Goal: Information Seeking & Learning: Find specific page/section

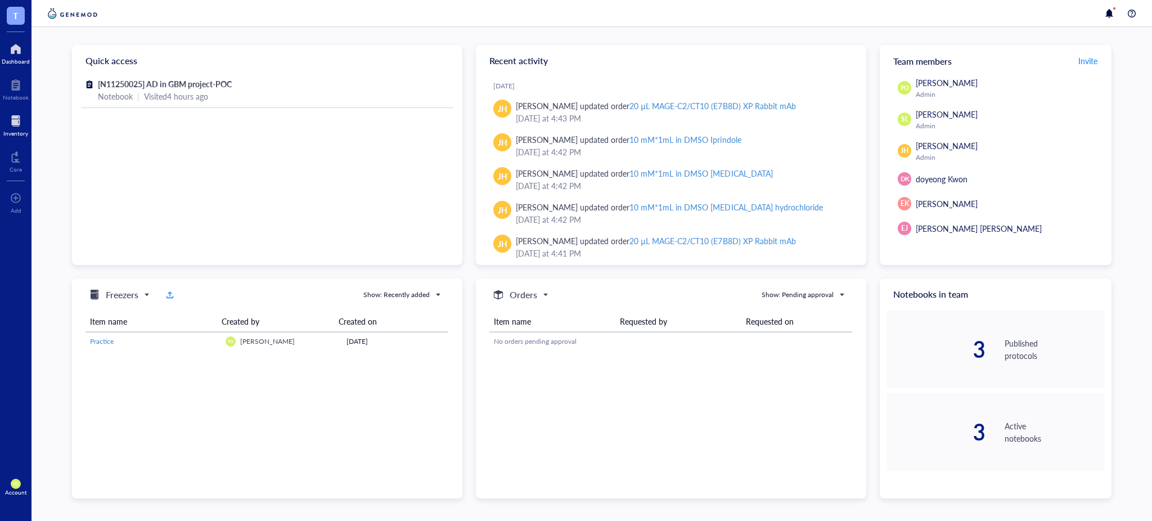
click at [22, 129] on div at bounding box center [15, 121] width 25 height 18
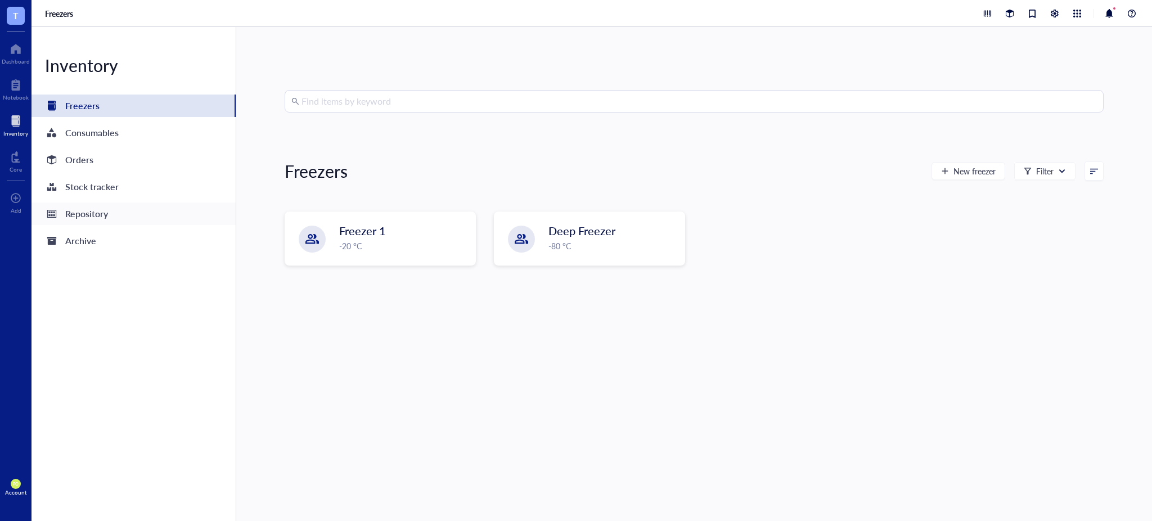
click at [111, 217] on div "Repository" at bounding box center [133, 213] width 204 height 22
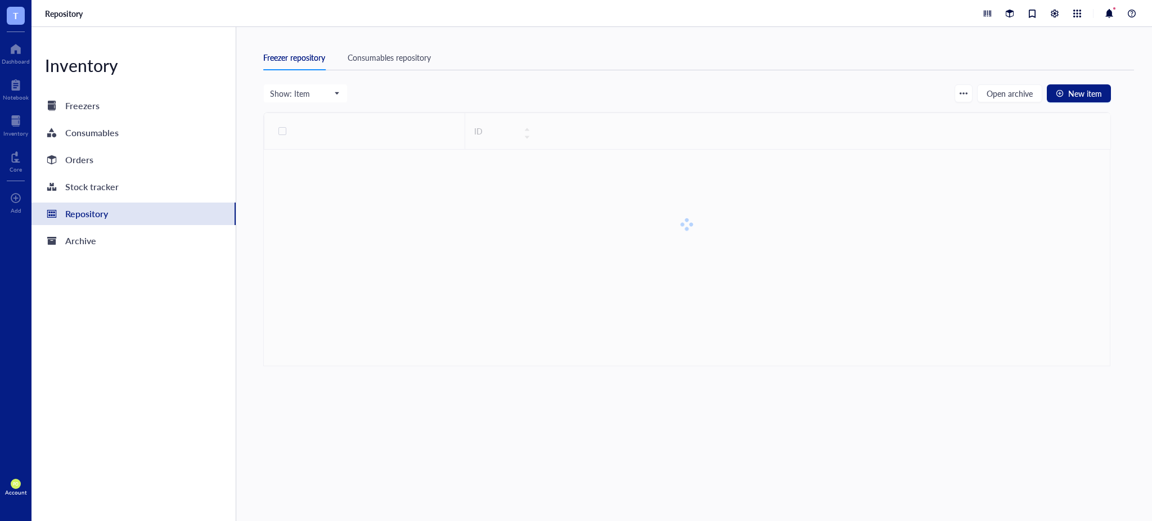
click at [395, 58] on div "Consumables repository" at bounding box center [389, 57] width 83 height 12
click at [372, 94] on input "search" at bounding box center [353, 92] width 147 height 17
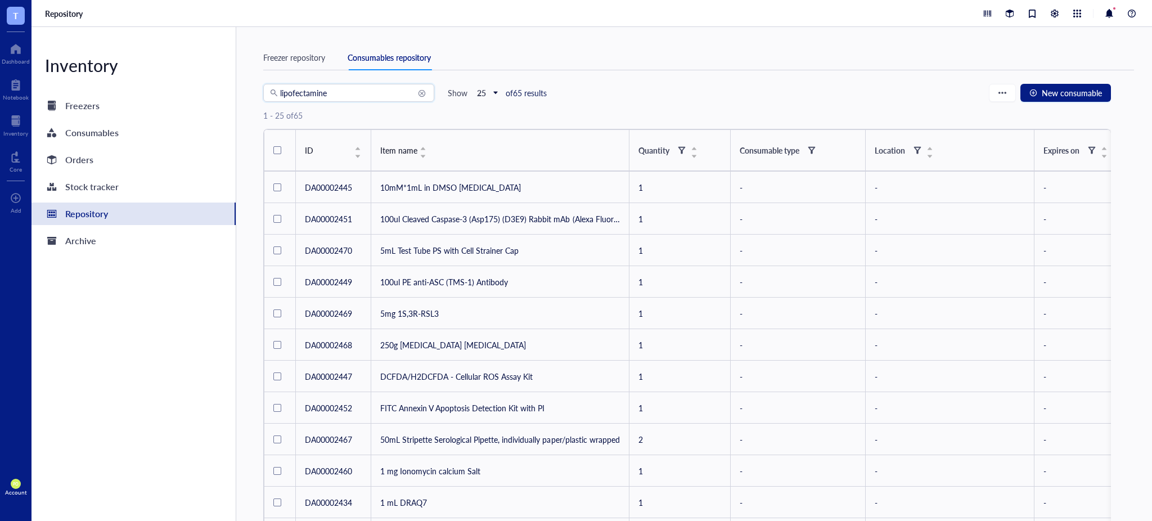
type input "lipofectamine"
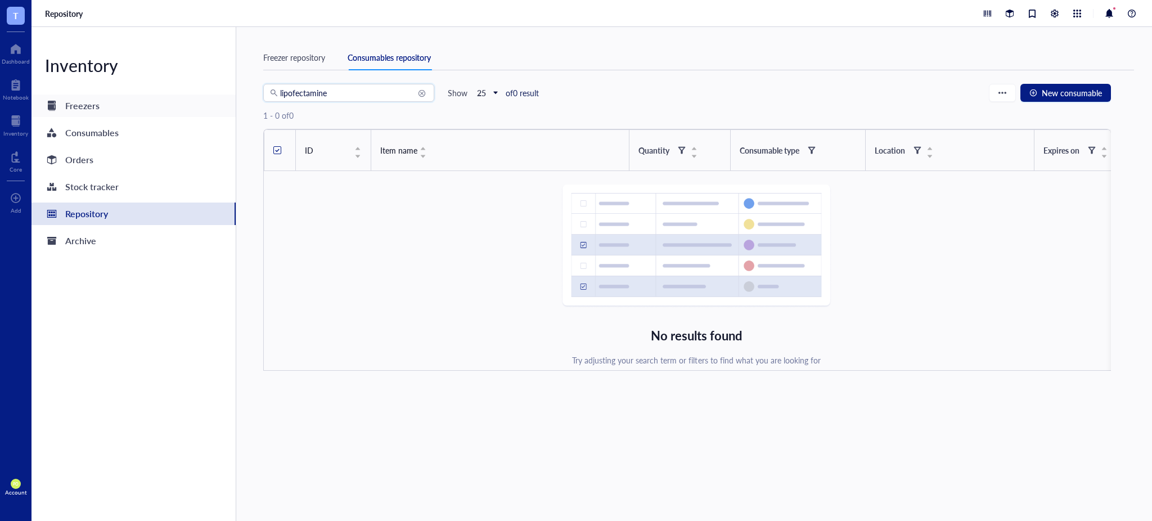
drag, startPoint x: 344, startPoint y: 98, endPoint x: 220, endPoint y: 100, distance: 123.7
click at [220, 100] on div "Inventory Freezers Consumables Orders Stock tracker Repository Archive Freezer …" at bounding box center [591, 274] width 1120 height 494
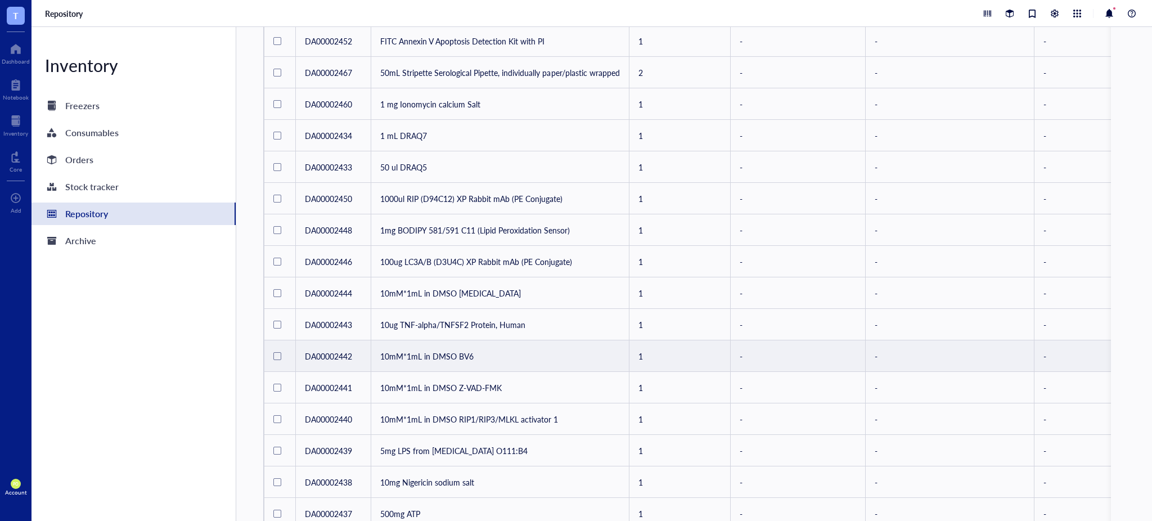
scroll to position [494, 0]
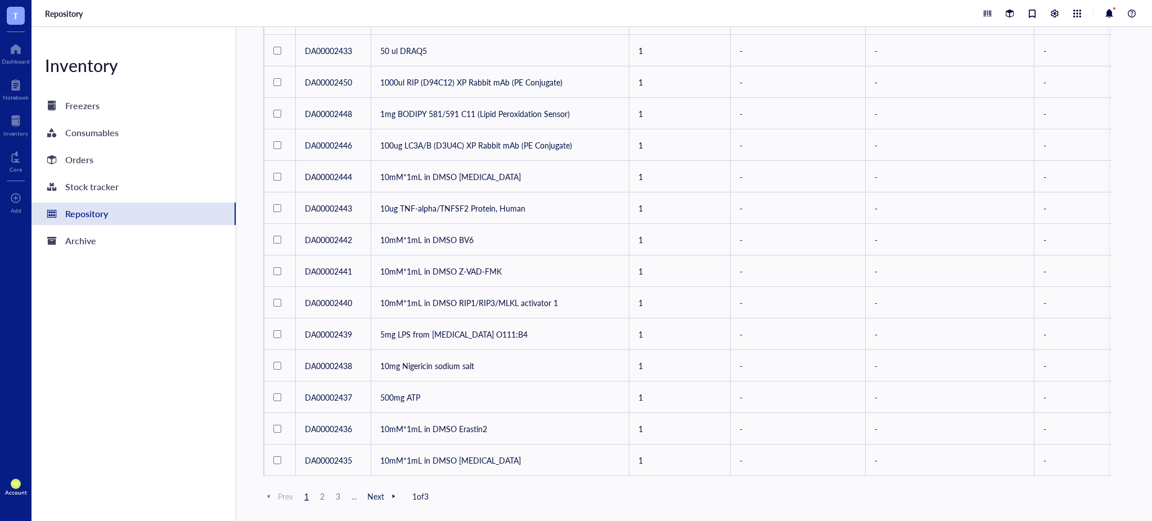
click at [340, 493] on span "3" at bounding box center [337, 496] width 13 height 10
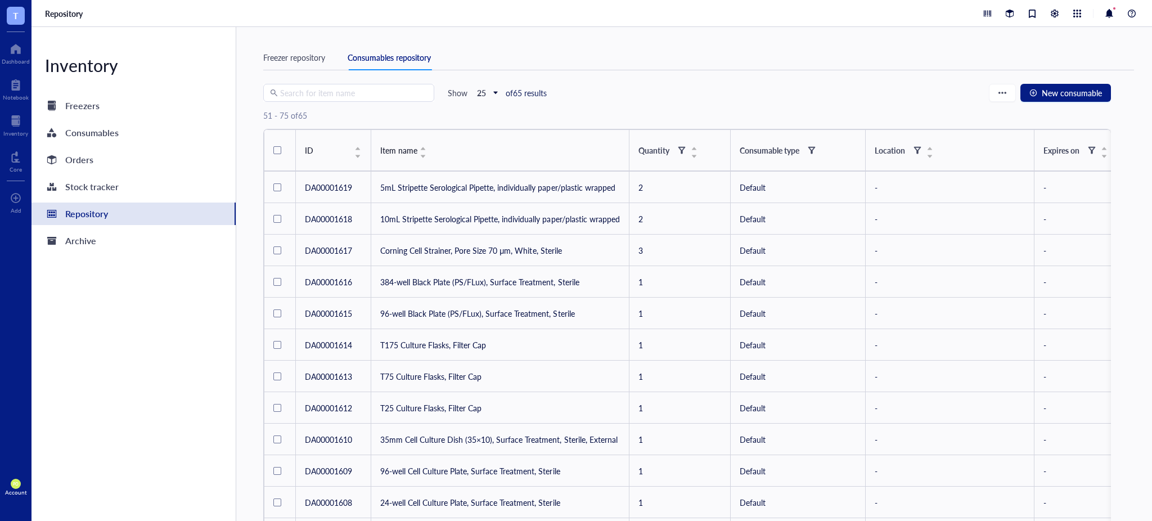
drag, startPoint x: 389, startPoint y: 103, endPoint x: 385, endPoint y: 100, distance: 6.0
click at [387, 102] on div "51 - 75 of 65" at bounding box center [686, 115] width 847 height 27
click at [382, 98] on input "search" at bounding box center [353, 92] width 147 height 17
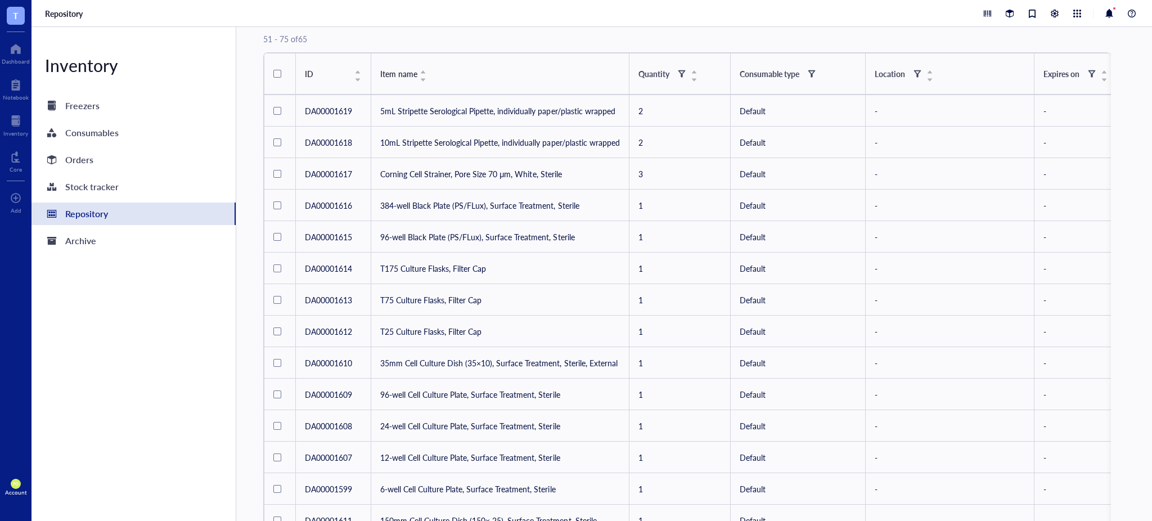
scroll to position [55, 0]
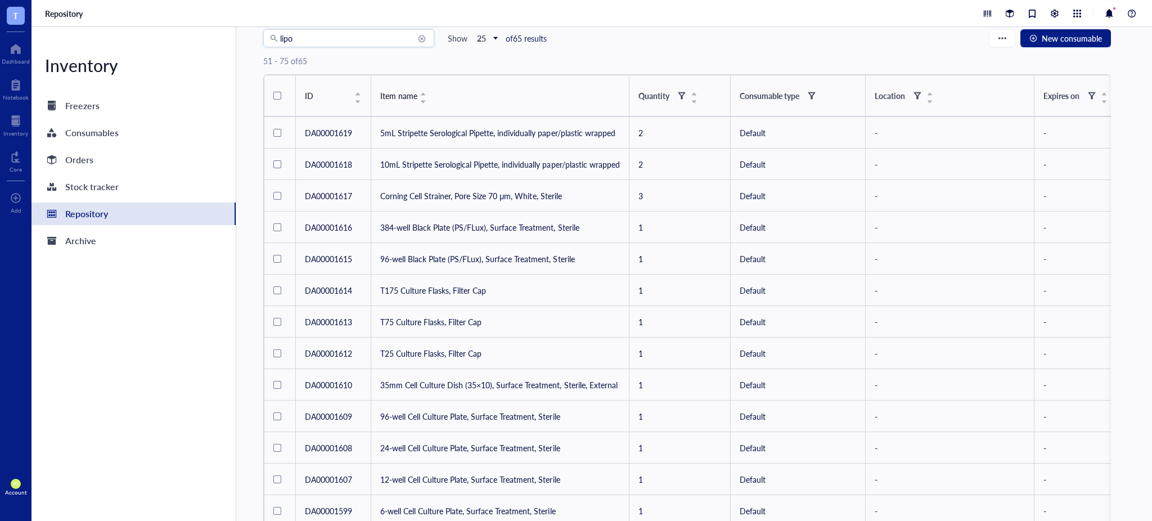
drag, startPoint x: 283, startPoint y: 25, endPoint x: 267, endPoint y: 20, distance: 16.9
click at [267, 20] on div "Repository Inventory Freezers Consumables Orders Stock tracker Repository Archi…" at bounding box center [591, 260] width 1120 height 521
type input "opti MEM"
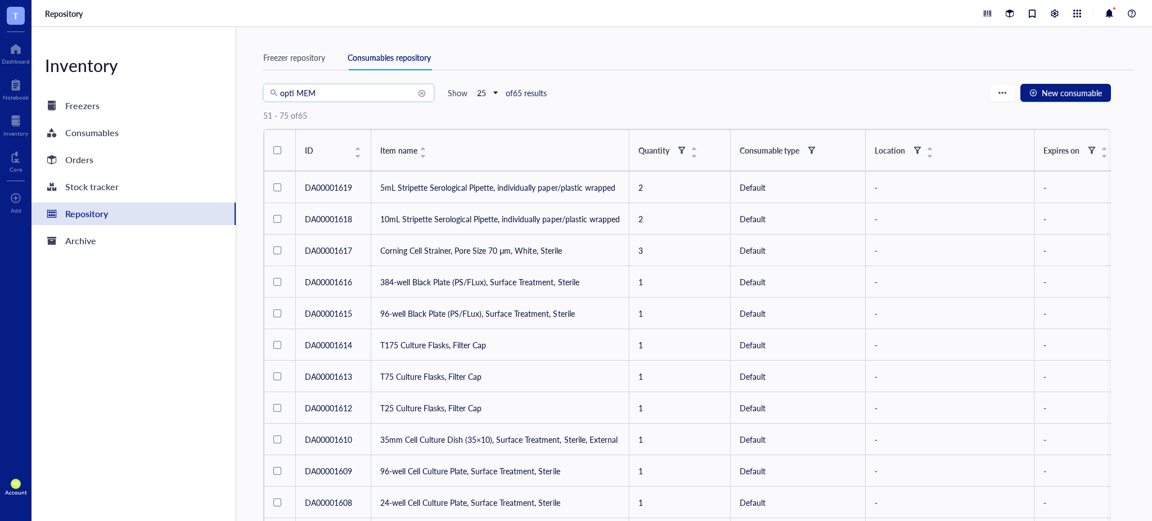
drag, startPoint x: 301, startPoint y: 33, endPoint x: 219, endPoint y: 17, distance: 83.0
click at [219, 17] on div "Repository Inventory Freezers Consumables Orders Stock tracker Repository Archi…" at bounding box center [591, 260] width 1120 height 521
click at [85, 152] on div "Orders" at bounding box center [79, 160] width 28 height 16
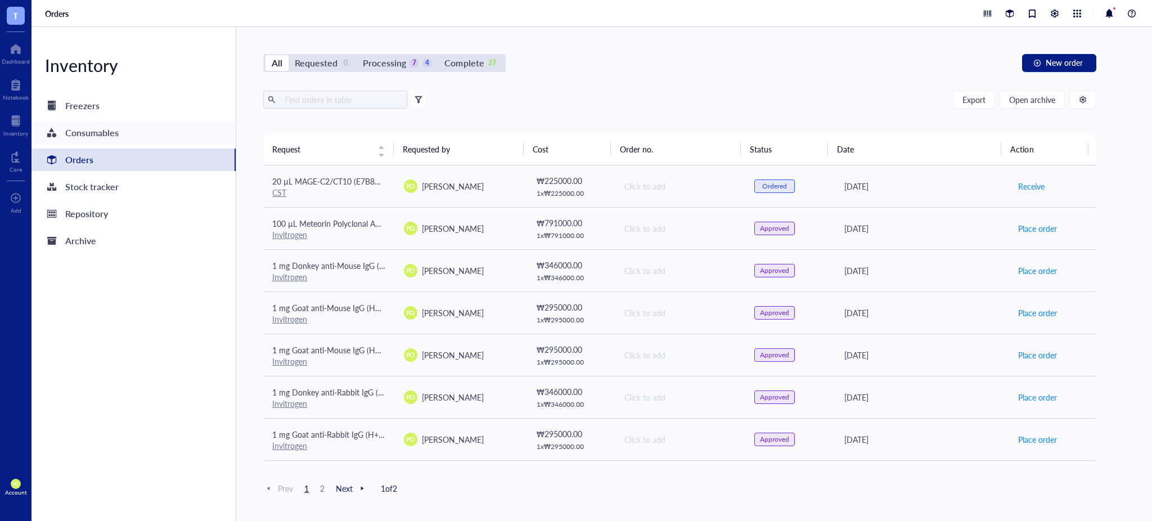
click at [106, 136] on div "Consumables" at bounding box center [91, 133] width 53 height 16
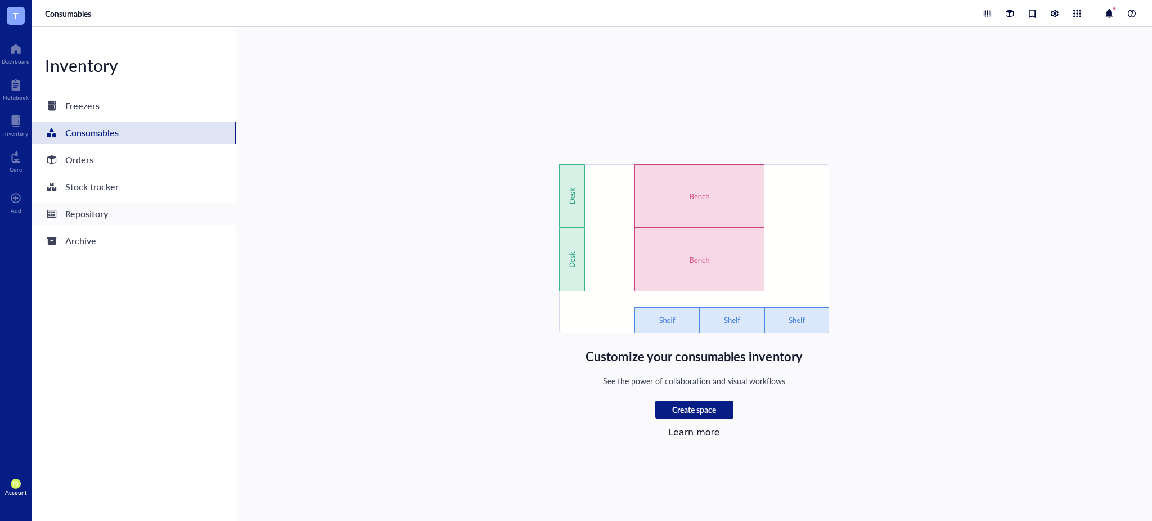
click at [114, 211] on div "Repository" at bounding box center [133, 213] width 204 height 22
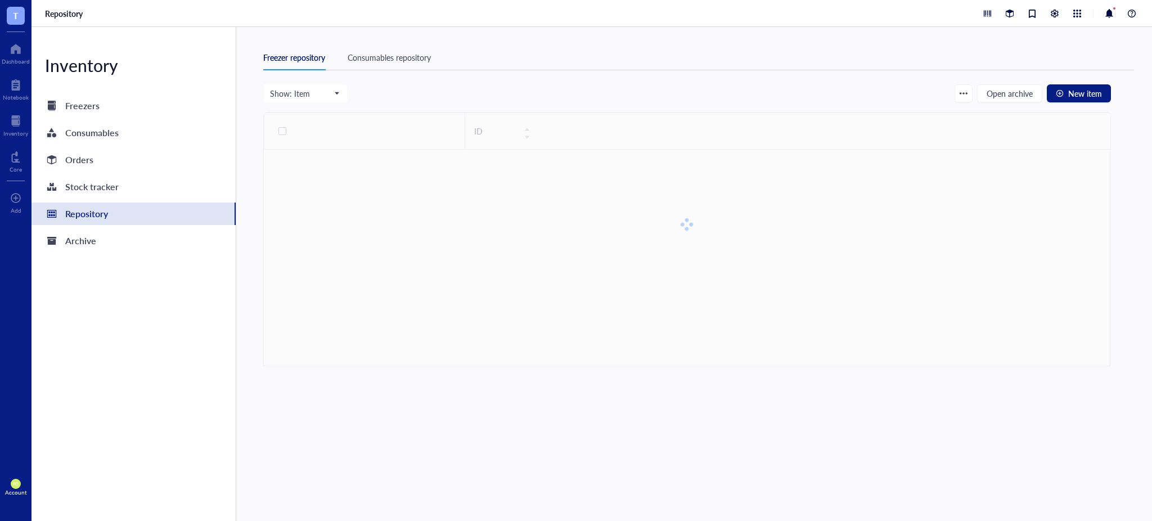
click at [397, 52] on div "Consumables repository" at bounding box center [389, 57] width 83 height 12
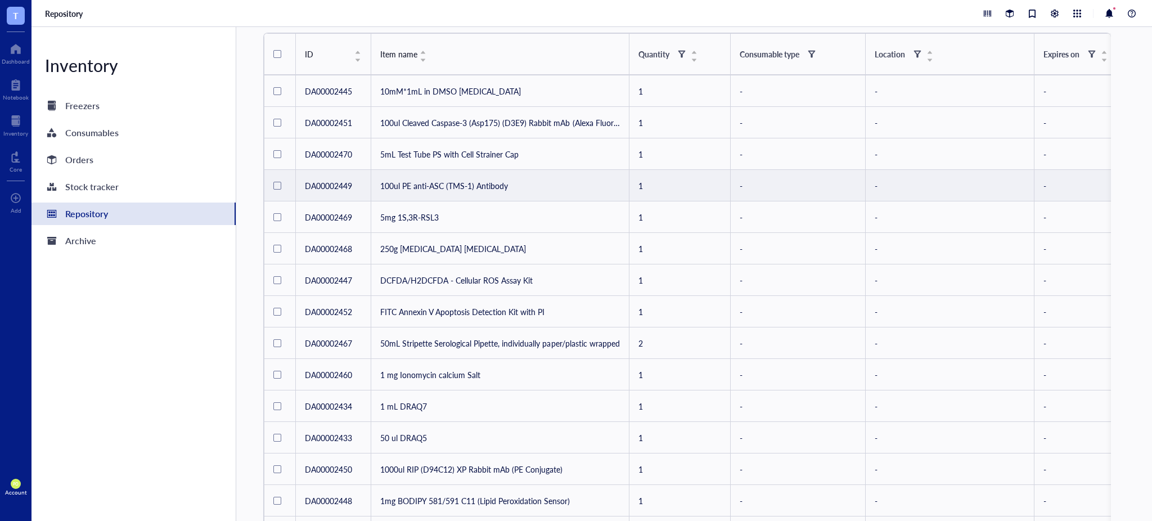
scroll to position [124, 0]
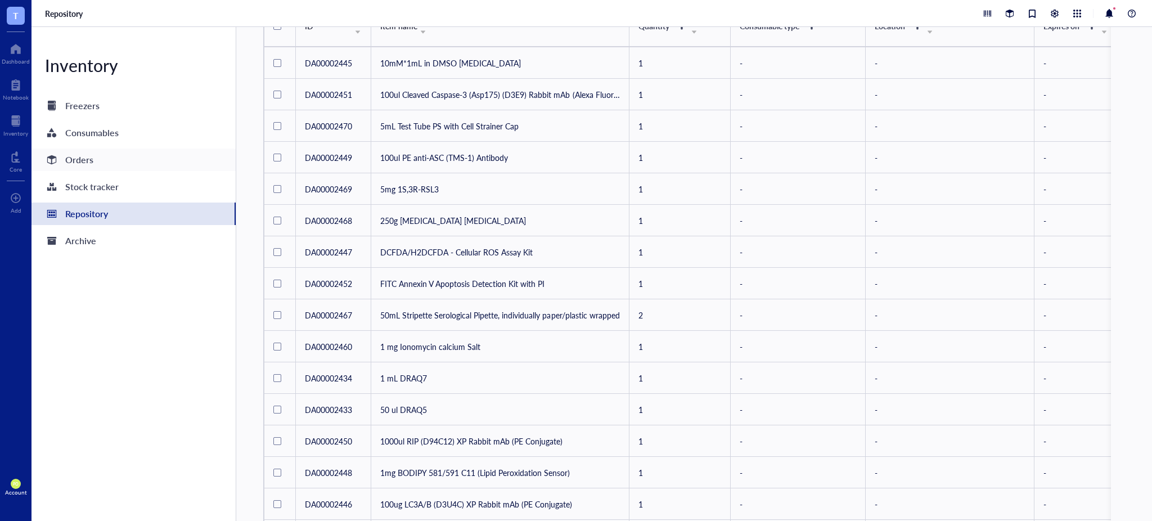
click at [64, 158] on div "Orders" at bounding box center [69, 160] width 48 height 16
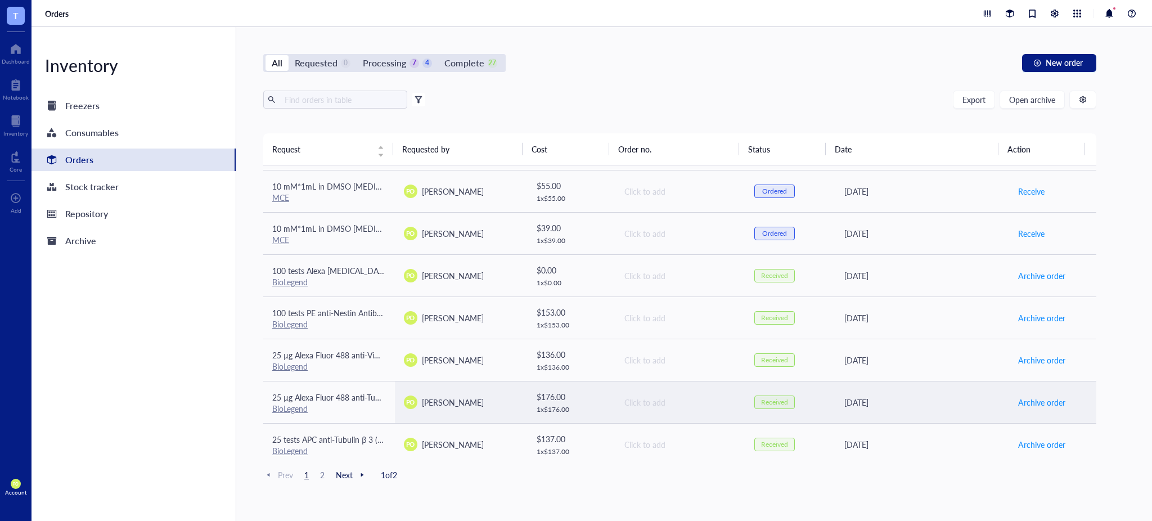
scroll to position [499, 0]
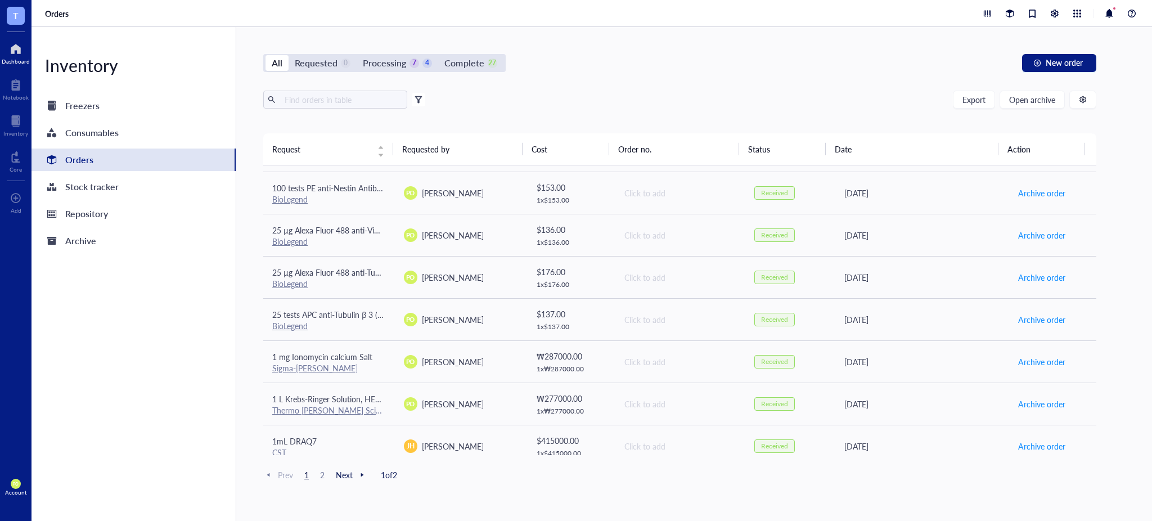
click at [7, 43] on div at bounding box center [16, 49] width 28 height 18
